Goal: Check status: Check status

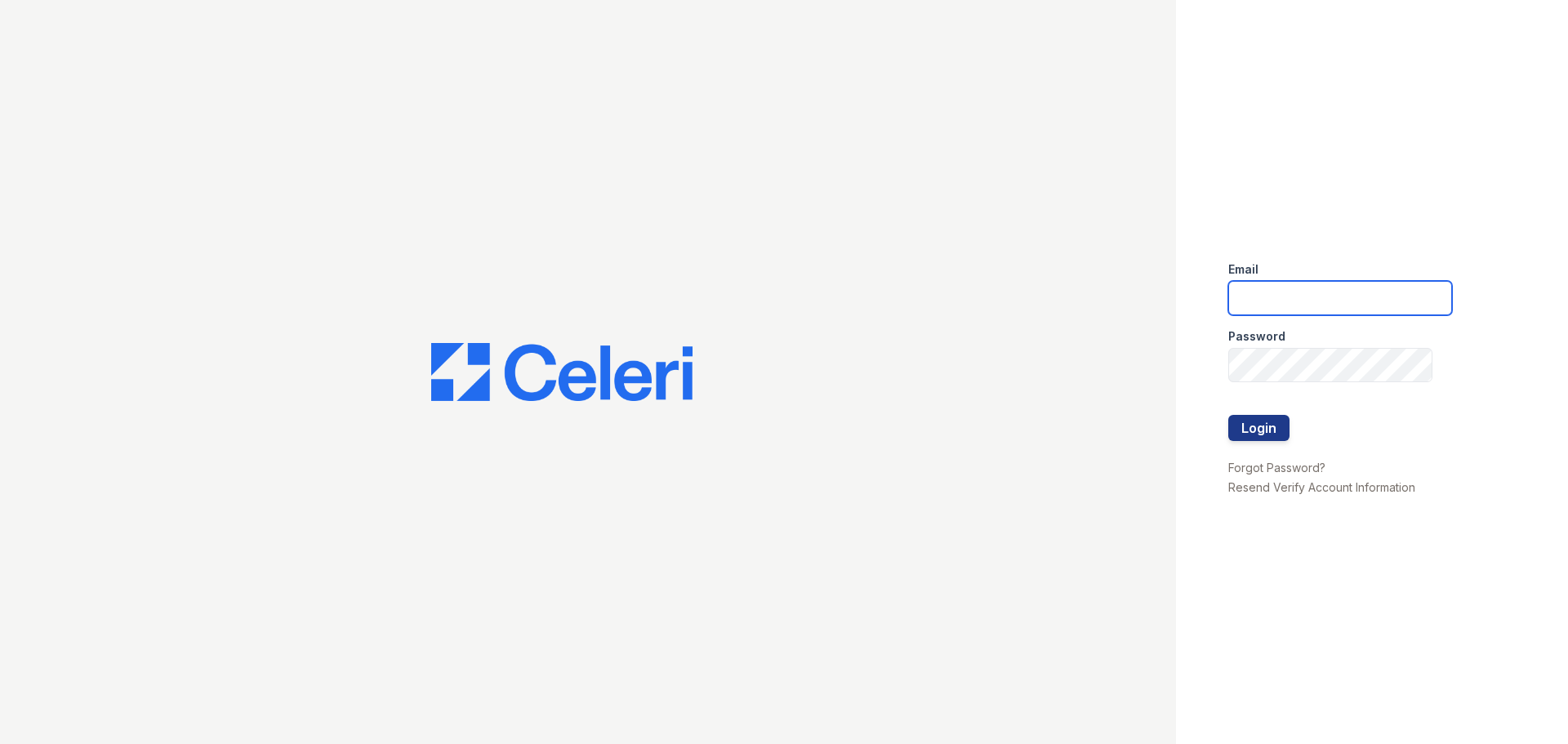
type input "renewfoundrycentre@trinity-pm.com"
click at [1267, 409] on div at bounding box center [1339, 398] width 224 height 33
click at [1262, 415] on button "Login" at bounding box center [1258, 427] width 61 height 26
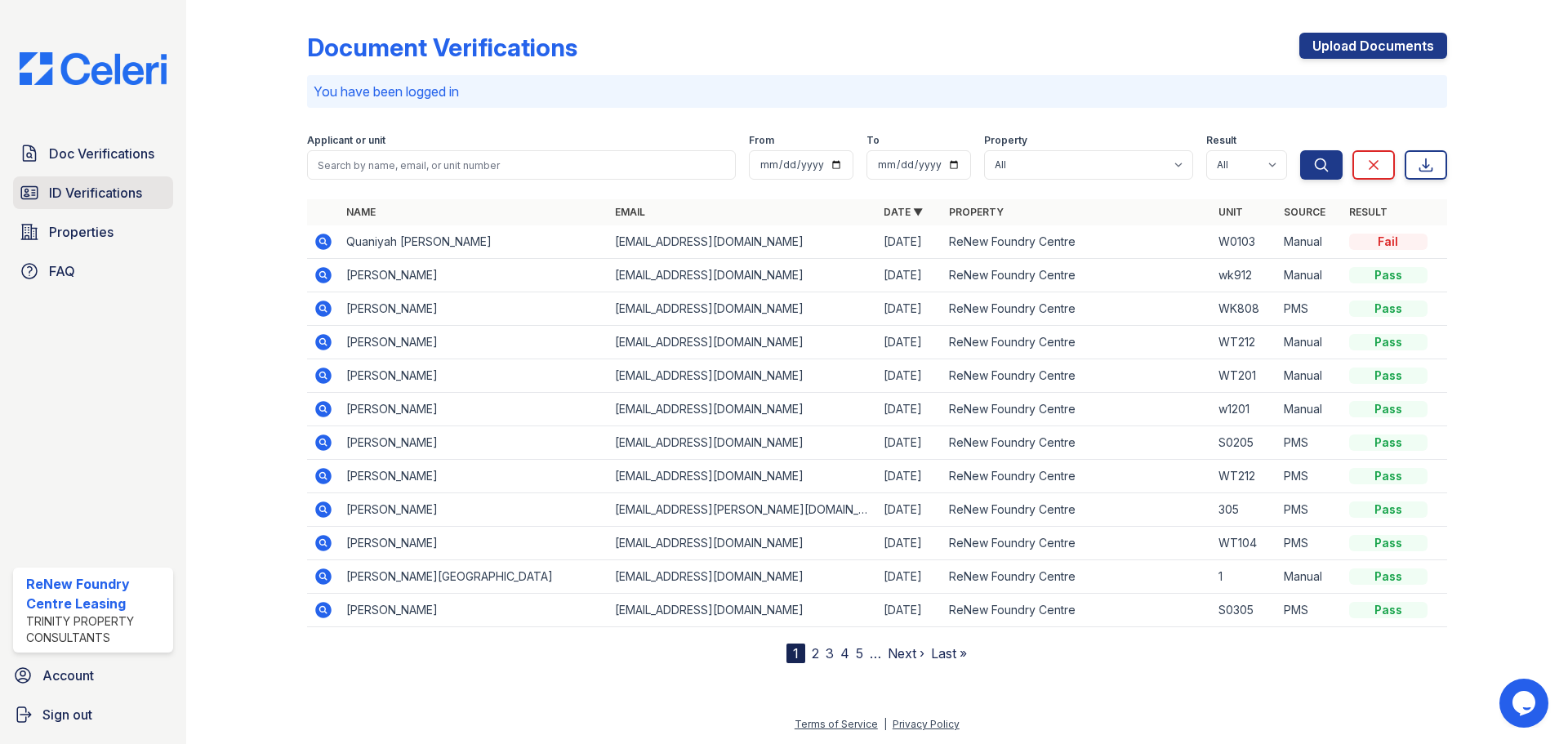
click at [91, 195] on span "ID Verifications" at bounding box center [96, 192] width 93 height 19
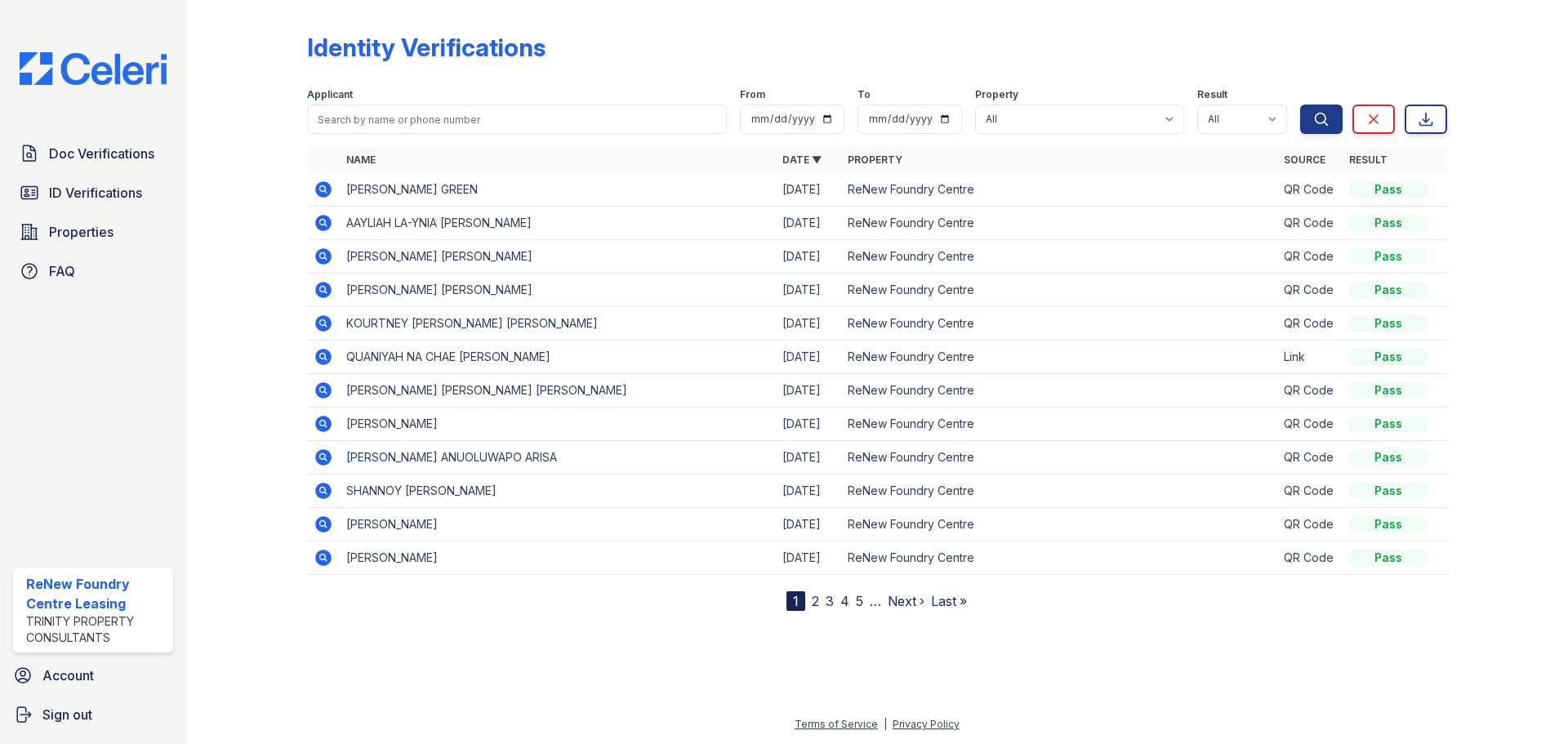
click at [312, 195] on td at bounding box center [323, 190] width 33 height 34
click at [320, 195] on icon at bounding box center [323, 189] width 16 height 16
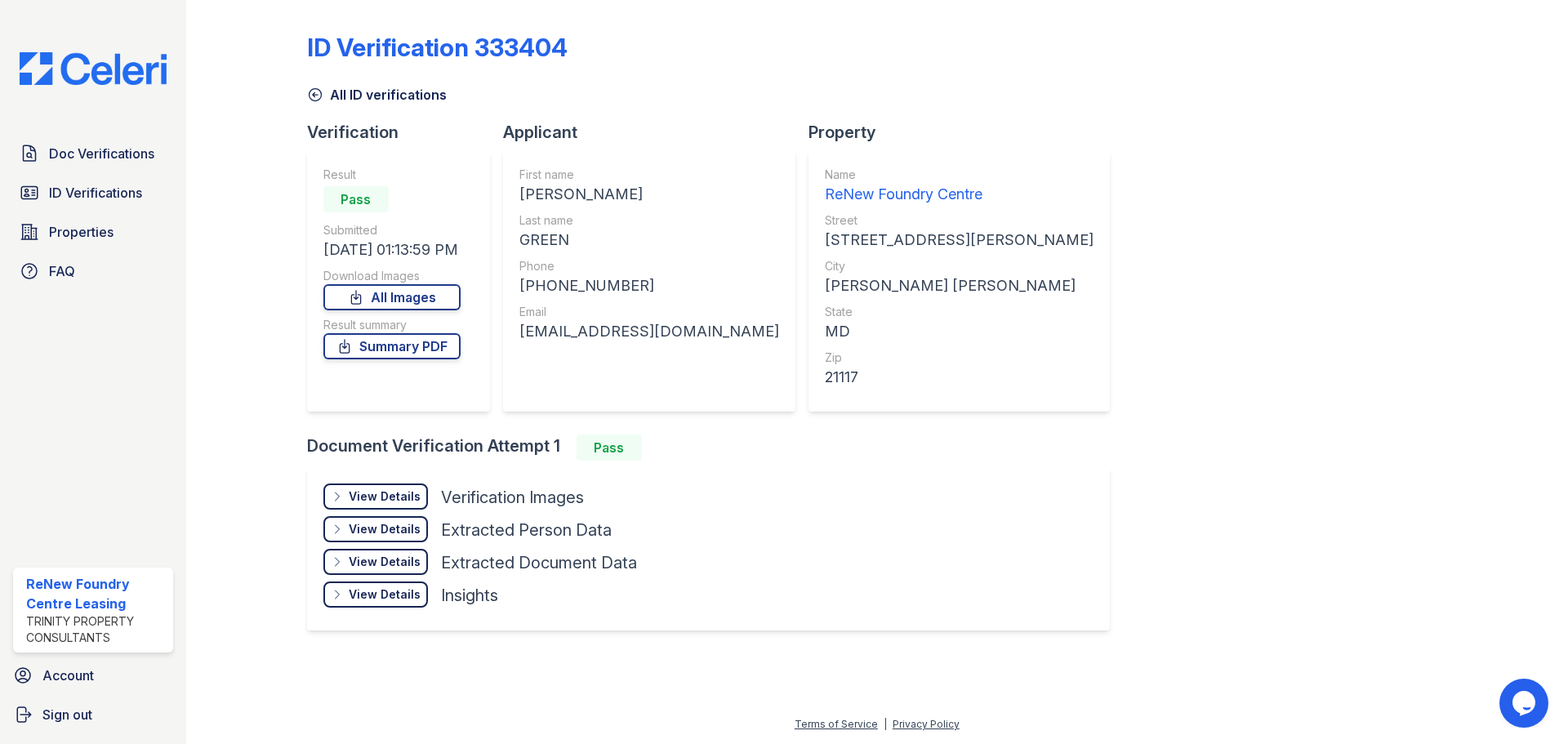
click at [616, 266] on div "Phone" at bounding box center [649, 266] width 260 height 16
drag, startPoint x: 632, startPoint y: 286, endPoint x: 538, endPoint y: 288, distance: 94.0
click at [538, 288] on div "[PHONE_NUMBER]" at bounding box center [649, 285] width 260 height 23
copy div "4436358031"
click at [693, 348] on div "First name [PERSON_NAME] Last name GREEN Phone [PHONE_NUMBER] Email [EMAIL_ADDR…" at bounding box center [649, 281] width 260 height 229
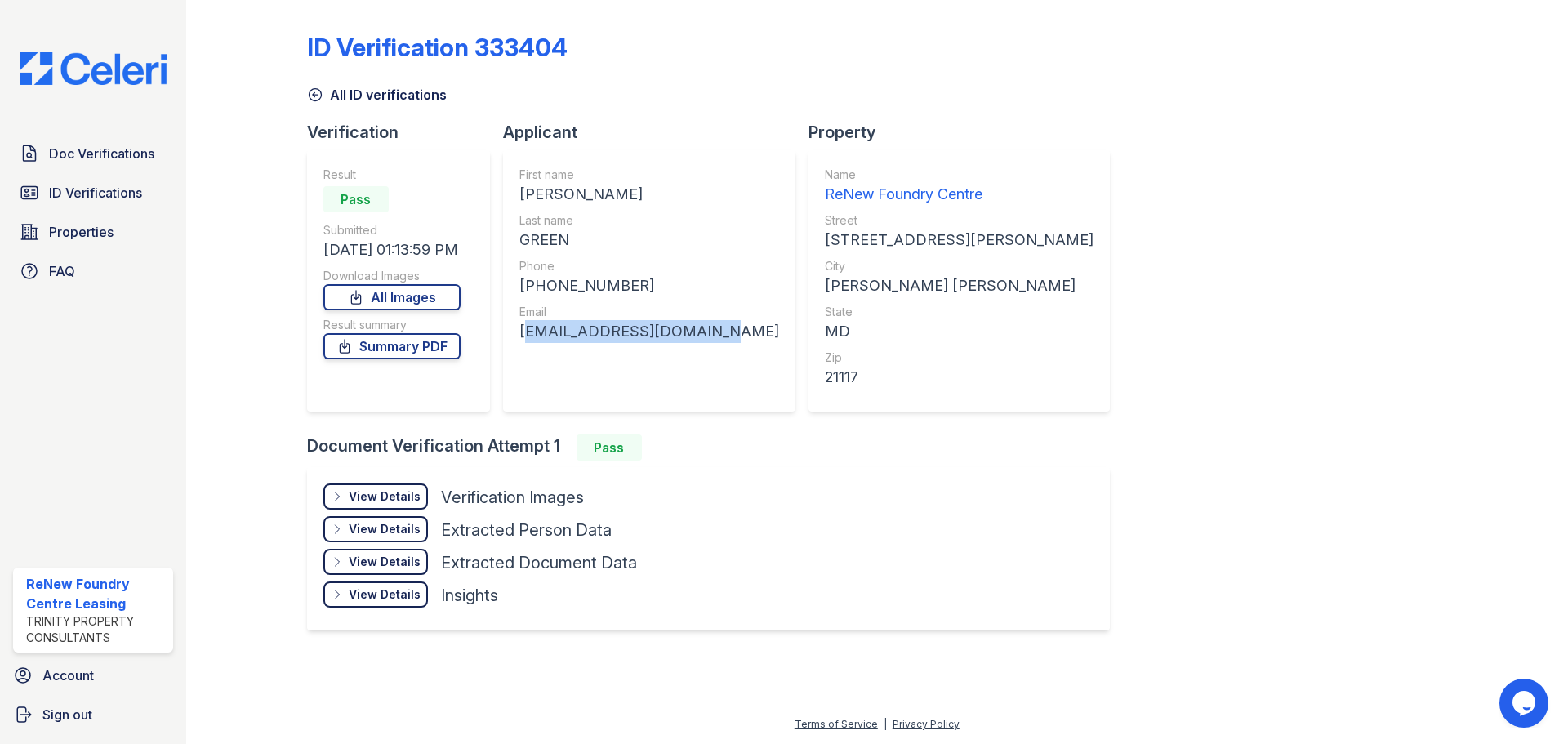
drag, startPoint x: 711, startPoint y: 330, endPoint x: 516, endPoint y: 331, distance: 195.0
click at [516, 331] on div "First name [PERSON_NAME] Last name GREEN Phone [PHONE_NUMBER] Email [EMAIL_ADDR…" at bounding box center [649, 280] width 292 height 262
copy div "[EMAIL_ADDRESS][DOMAIN_NAME]"
click at [859, 306] on div "State" at bounding box center [958, 311] width 268 height 16
click at [95, 192] on span "ID Verifications" at bounding box center [96, 192] width 93 height 19
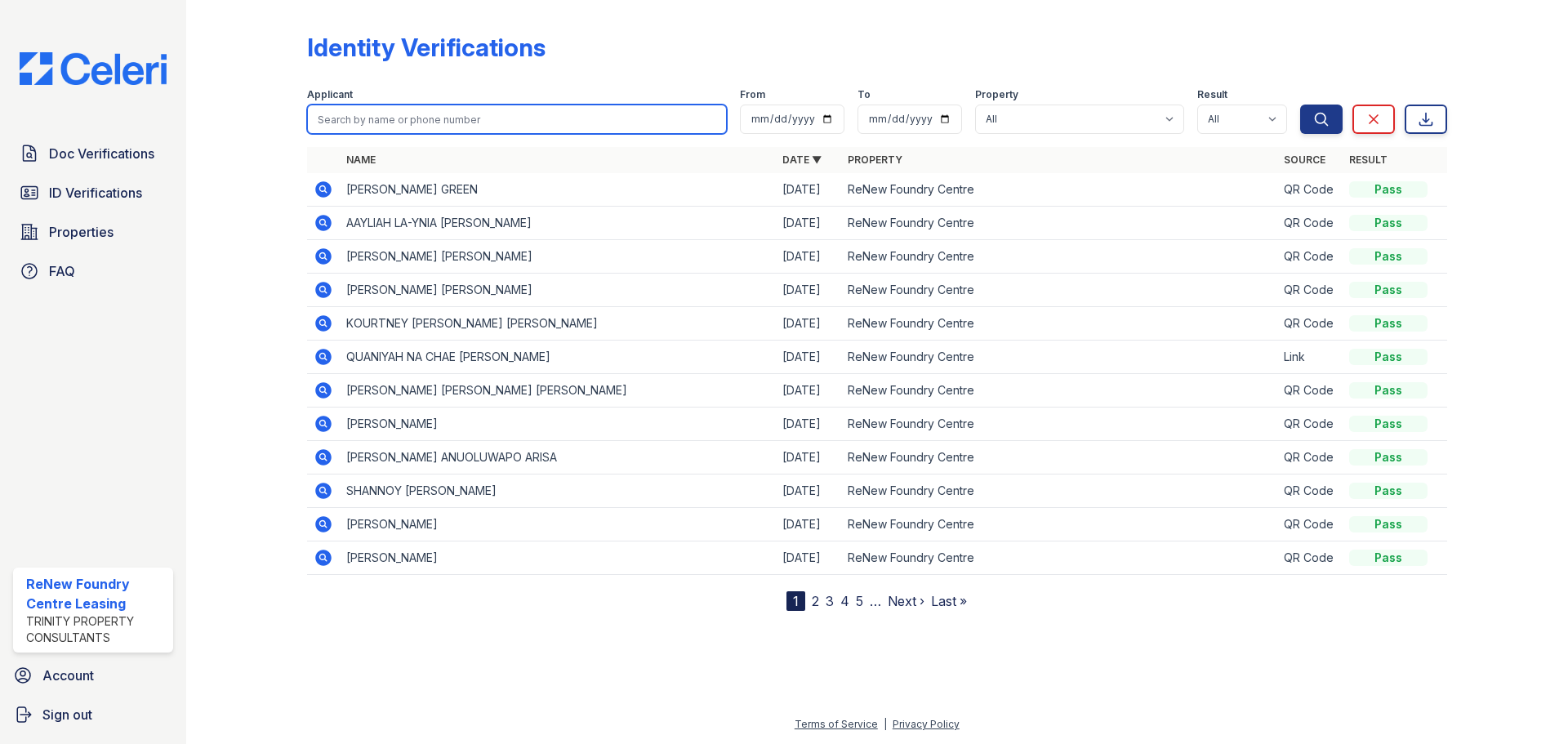
click at [399, 124] on input "search" at bounding box center [517, 118] width 420 height 30
type input "[PERSON_NAME]"
click at [1300, 104] on button "Search" at bounding box center [1321, 118] width 42 height 30
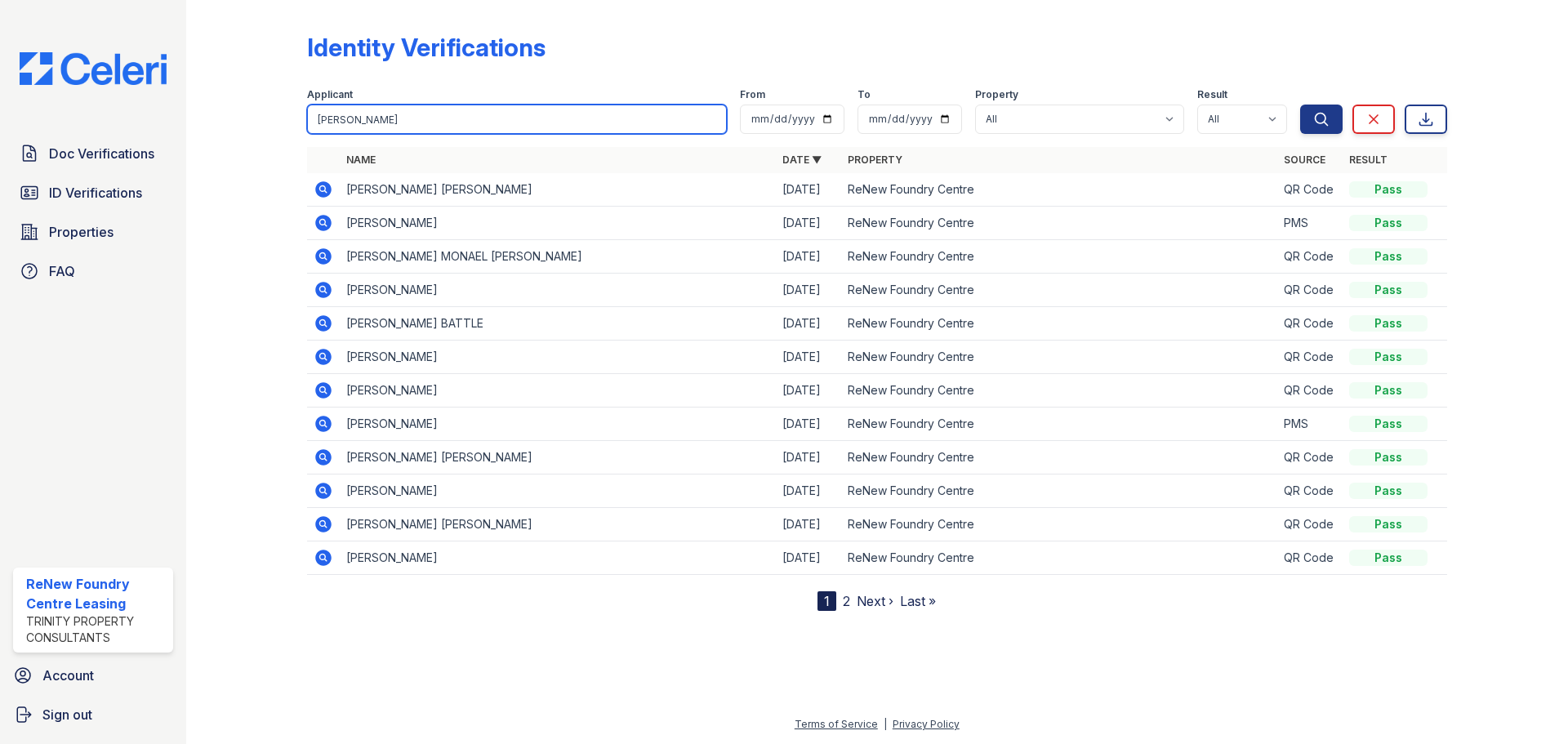
click at [540, 133] on input "[PERSON_NAME]" at bounding box center [517, 118] width 420 height 30
type input "[PERSON_NAME]"
click at [1300, 104] on button "Search" at bounding box center [1321, 118] width 42 height 30
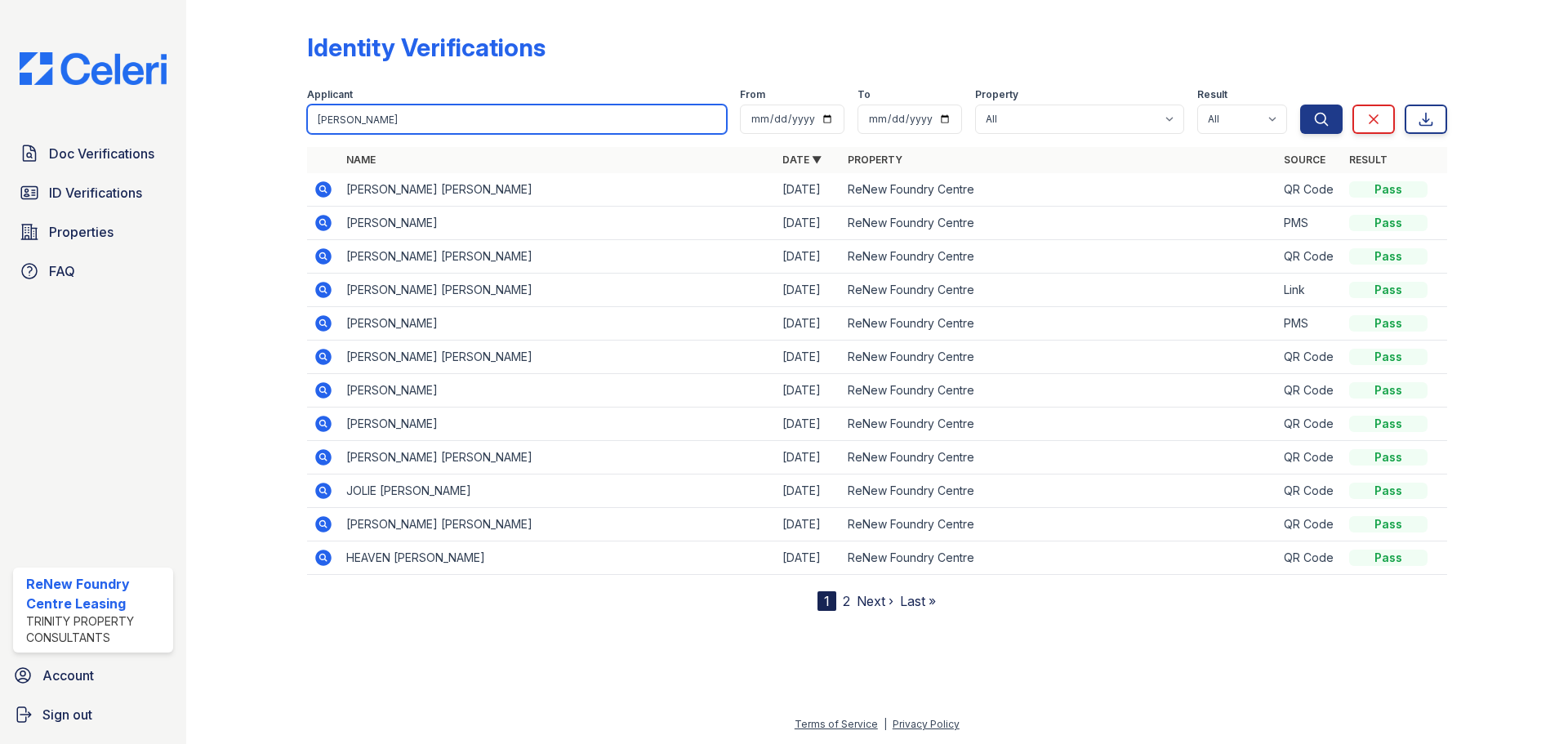
click at [519, 124] on input "[PERSON_NAME]" at bounding box center [517, 118] width 420 height 30
click at [517, 123] on input "[PERSON_NAME]" at bounding box center [517, 118] width 420 height 30
type input "j"
type input "[PERSON_NAME]"
click at [1300, 104] on button "Search" at bounding box center [1321, 118] width 42 height 30
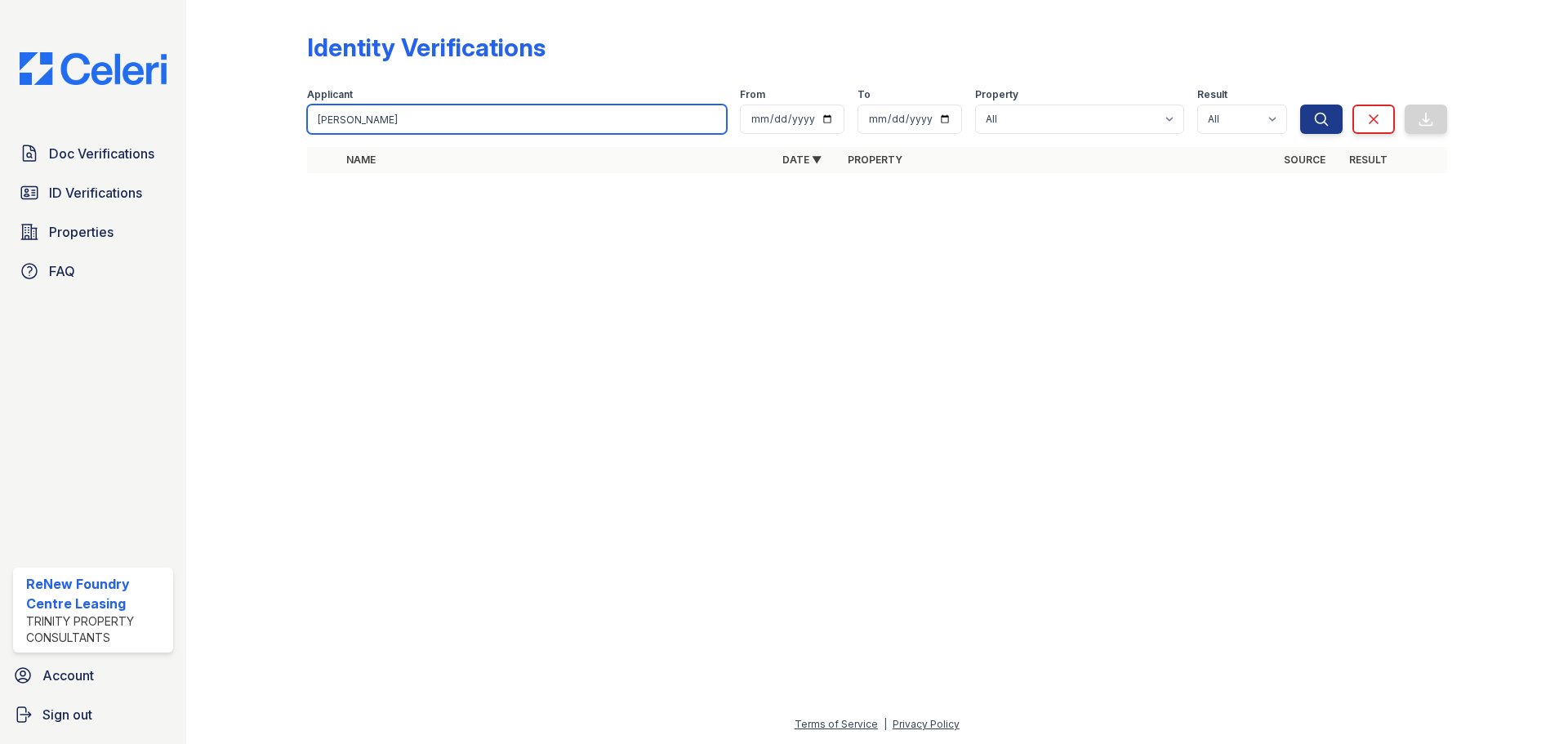
click at [517, 123] on input "[PERSON_NAME]" at bounding box center [517, 118] width 420 height 30
drag, startPoint x: 517, startPoint y: 123, endPoint x: 521, endPoint y: 130, distance: 8.1
click at [522, 131] on input "[PERSON_NAME]" at bounding box center [517, 118] width 420 height 30
click at [520, 130] on input "[PERSON_NAME]" at bounding box center [517, 118] width 420 height 30
type input "a"
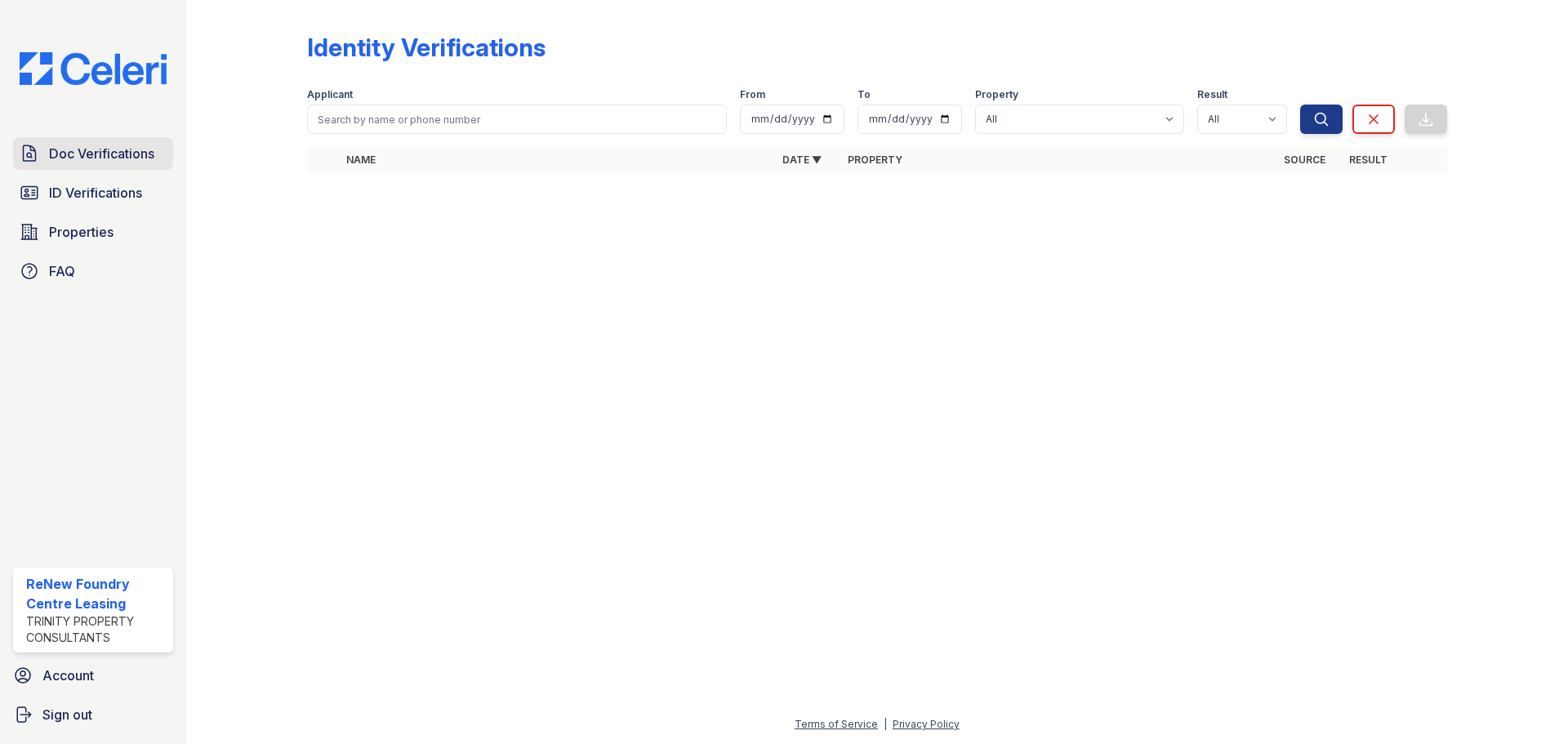
click at [115, 164] on link "Doc Verifications" at bounding box center [92, 153] width 160 height 33
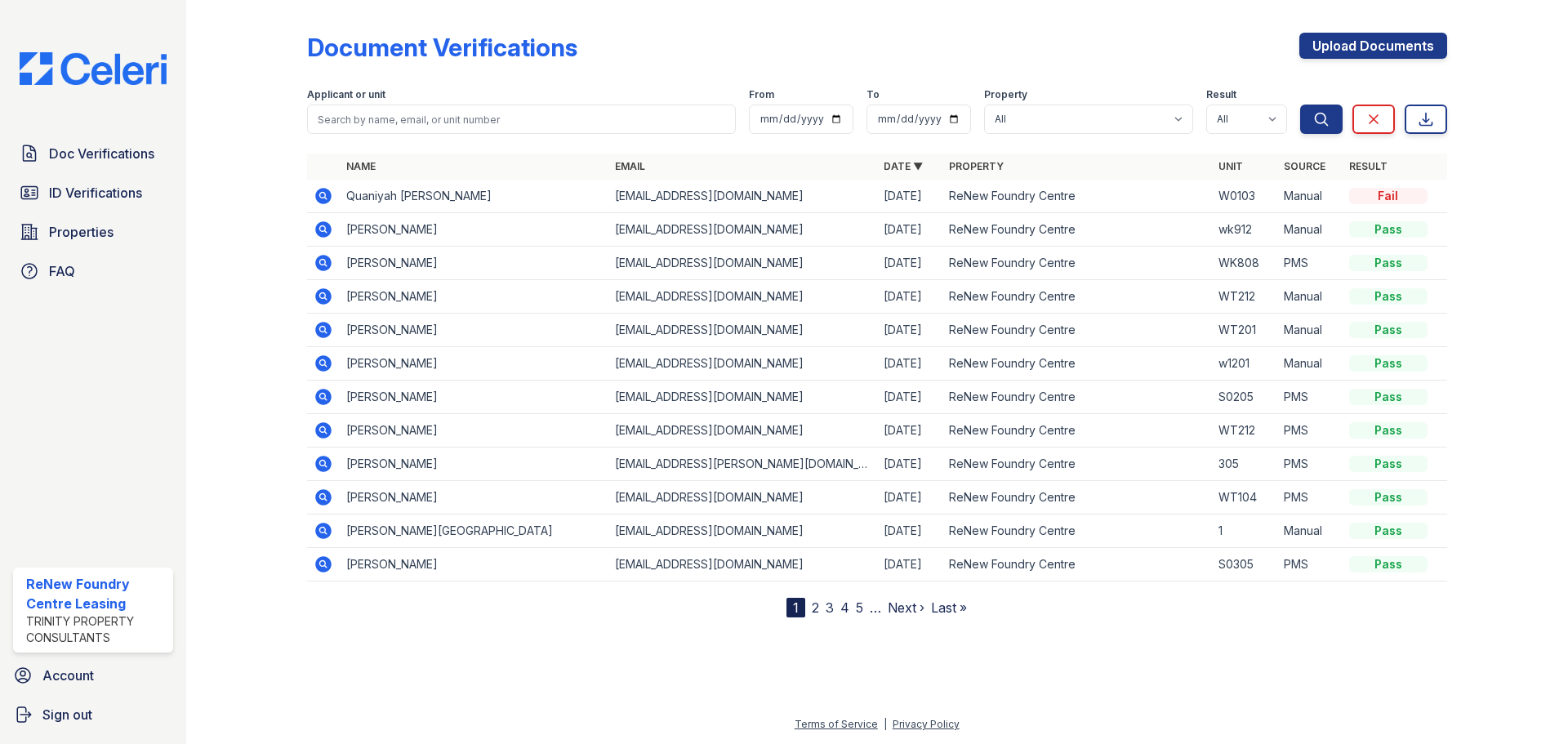
click at [329, 229] on icon at bounding box center [323, 229] width 16 height 16
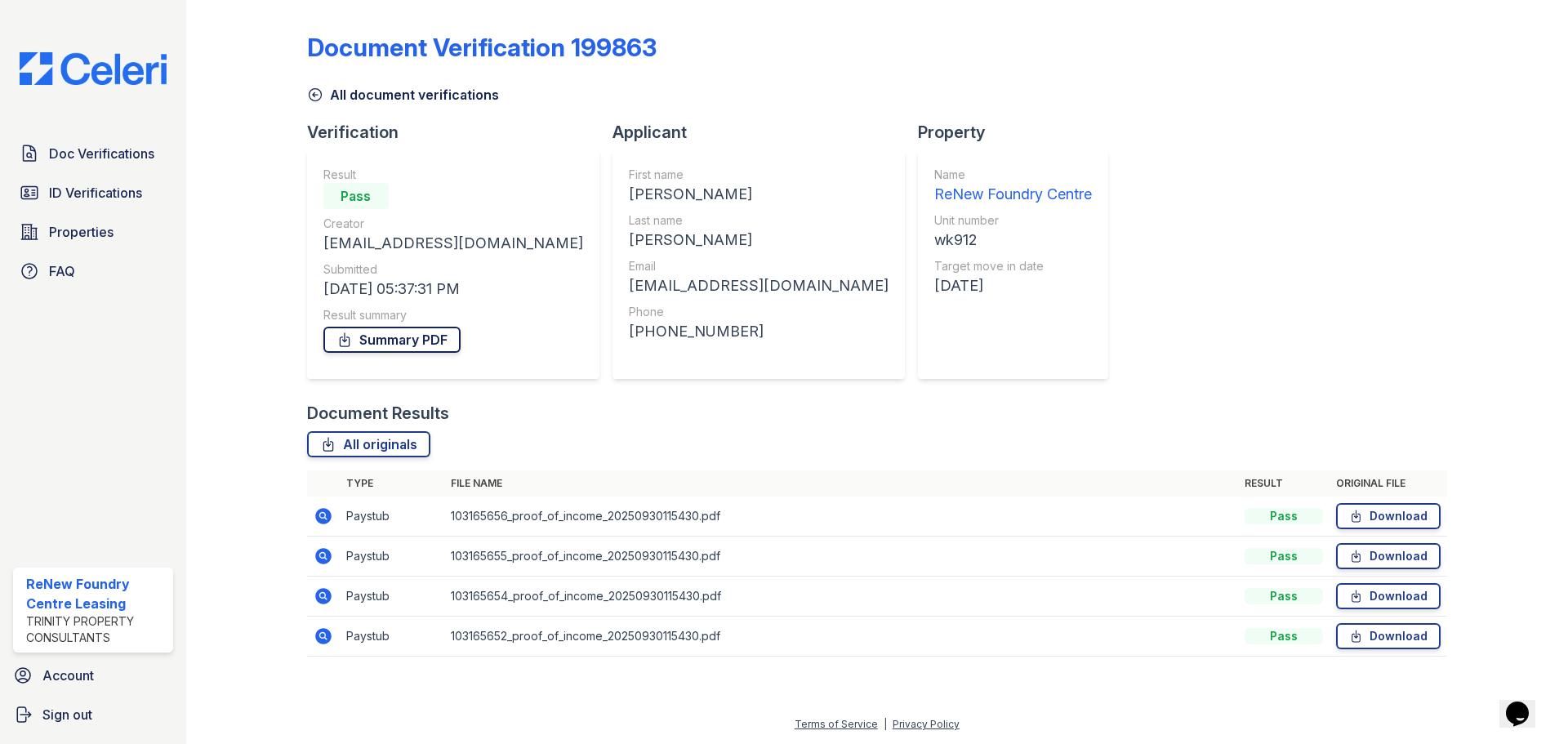
click at [419, 341] on link "Summary PDF" at bounding box center [392, 339] width 137 height 26
click at [329, 639] on icon at bounding box center [323, 636] width 16 height 16
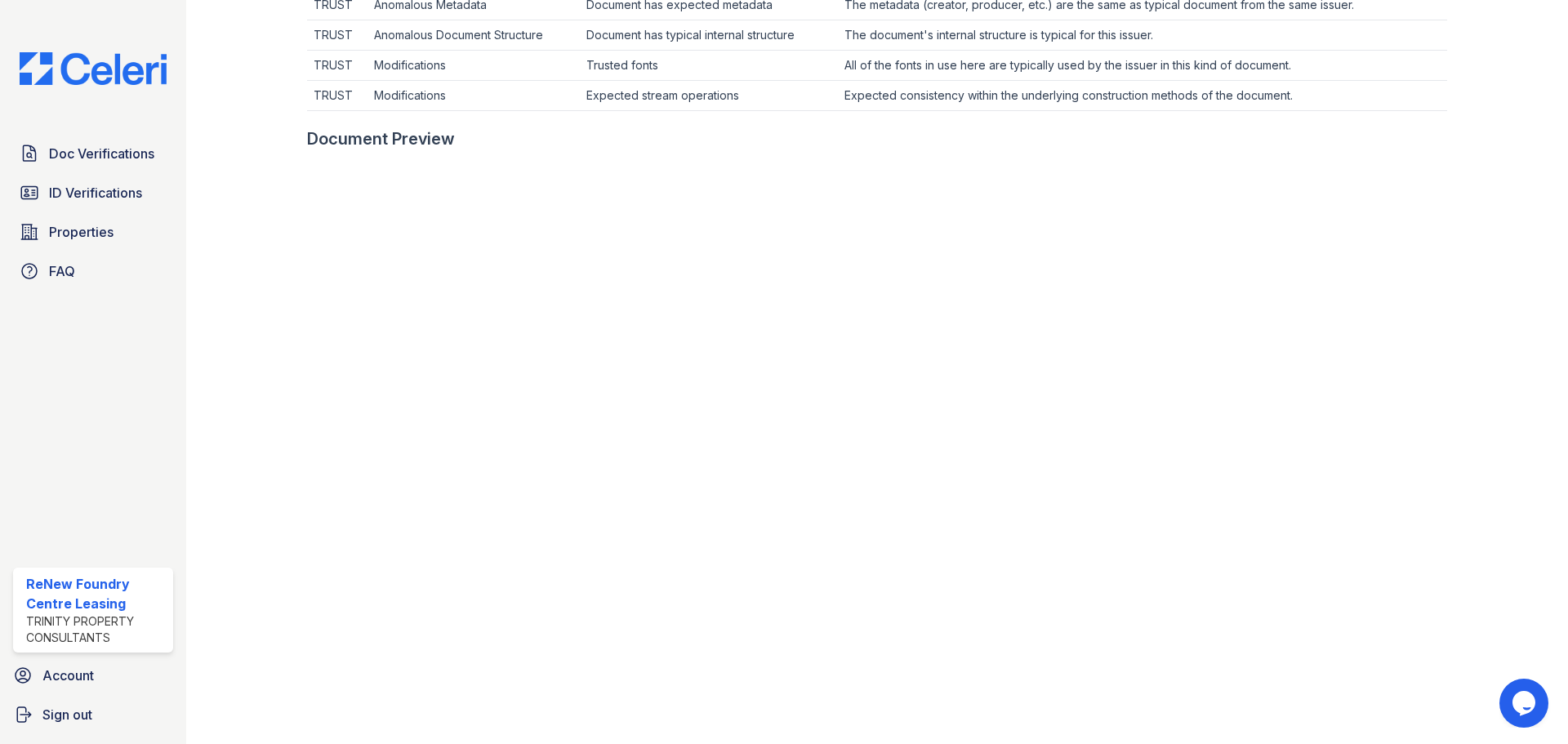
scroll to position [653, 0]
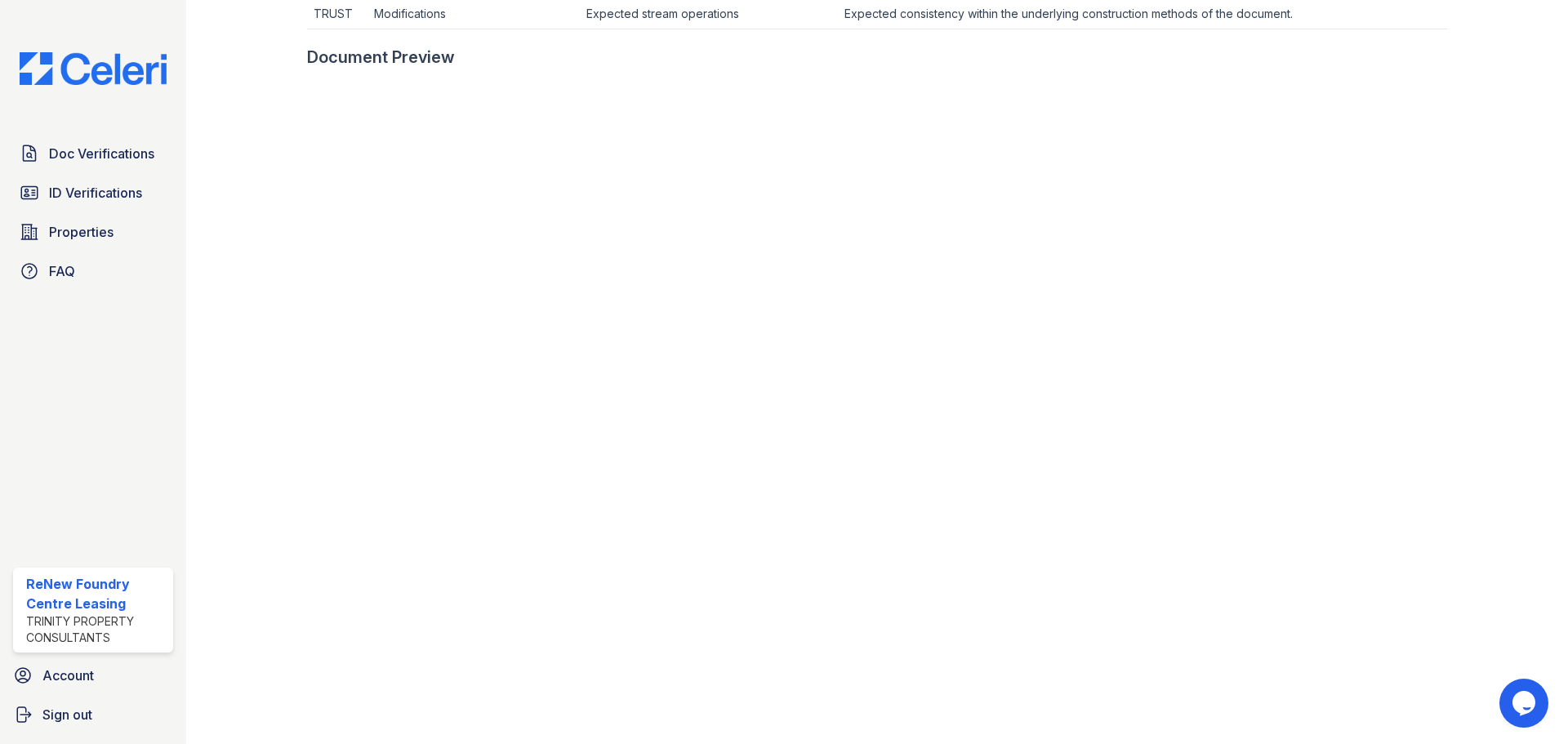
click at [119, 458] on div "Doc Verifications ID Verifications Properties FAQ ReNew Foundry Centre Leasing …" at bounding box center [93, 372] width 186 height 744
